Goal: Find specific page/section: Find specific page/section

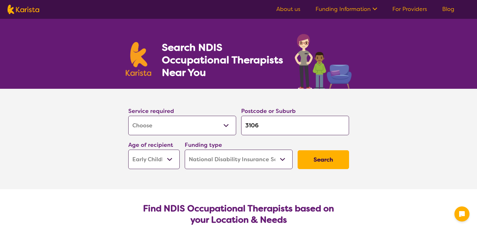
select select "[MEDICAL_DATA]"
select select "EC"
select select "NDIS"
select select "[MEDICAL_DATA]"
select select "EC"
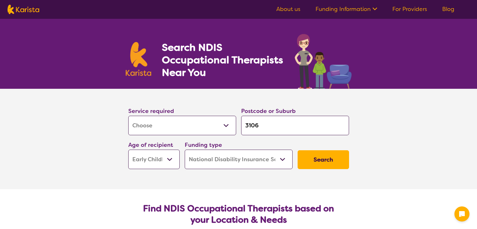
select select "NDIS"
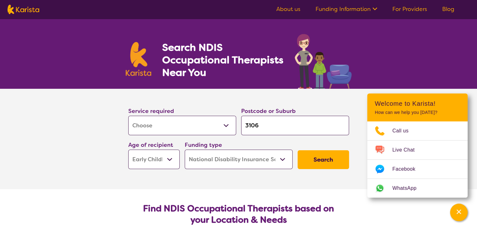
click at [169, 157] on select "Early Childhood - 0 to 9 Child - 10 to 11 Adolescent - 12 to 17 Adult - 18 to 6…" at bounding box center [153, 159] width 51 height 19
select select "AS"
click at [128, 150] on select "Early Childhood - 0 to 9 Child - 10 to 11 Adolescent - 12 to 17 Adult - 18 to 6…" at bounding box center [153, 159] width 51 height 19
select select "AS"
click at [271, 125] on input "3106" at bounding box center [295, 125] width 108 height 19
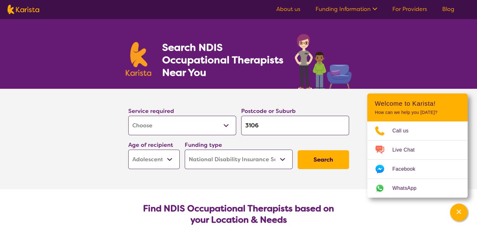
type input "310"
type input "31"
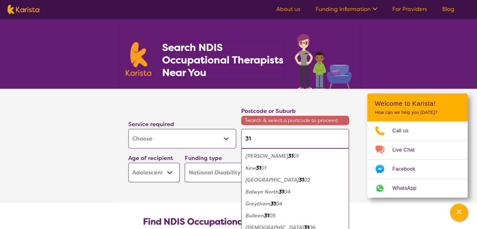
type input "314"
type input "3140"
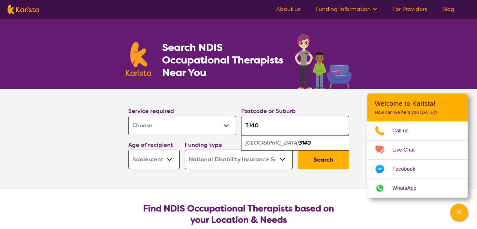
type input "3140"
click at [299, 141] on em "3140" at bounding box center [305, 143] width 12 height 7
click at [326, 167] on button "Search" at bounding box center [323, 159] width 51 height 19
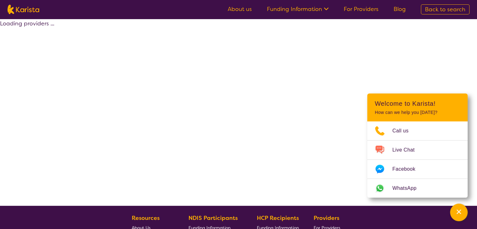
select select "by_score"
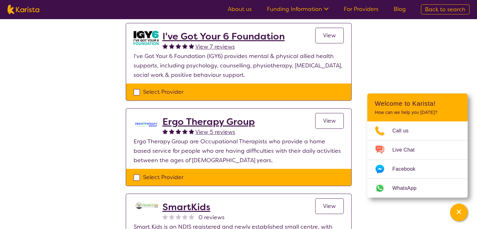
scroll to position [421, 0]
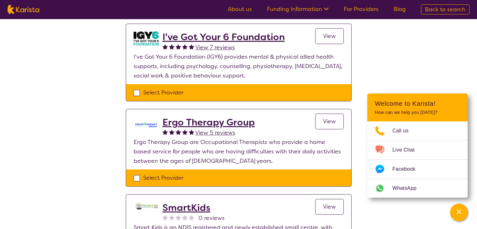
click at [224, 119] on h2 "Ergo Therapy Group" at bounding box center [208, 122] width 93 height 11
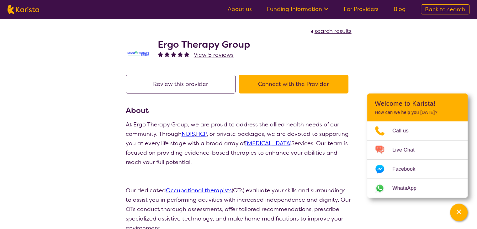
click at [278, 83] on button "Connect with the Provider" at bounding box center [294, 84] width 110 height 19
